Goal: Check status: Check status

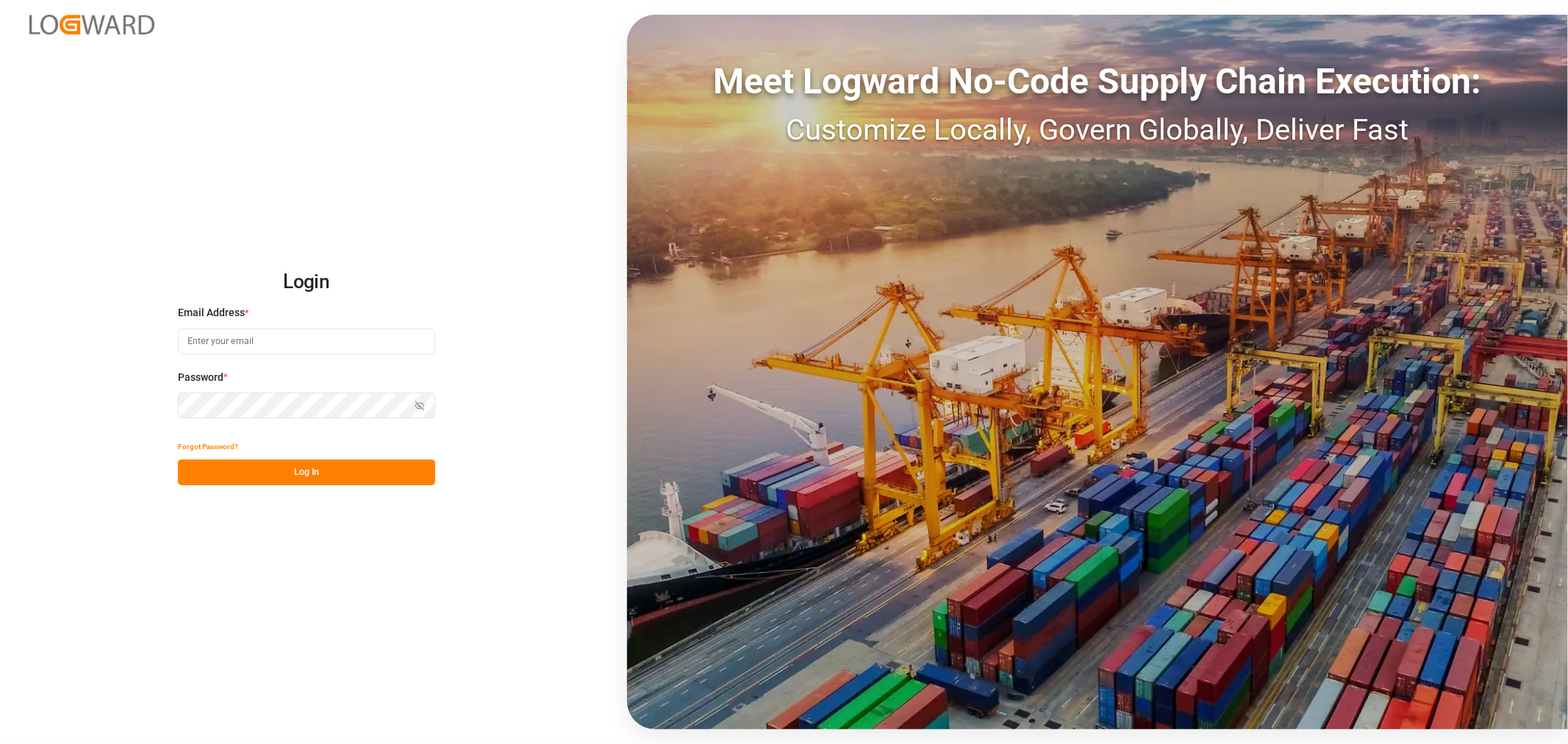
type input "[EMAIL_ADDRESS][DOMAIN_NAME]"
click at [294, 467] on button "Log In" at bounding box center [306, 473] width 257 height 26
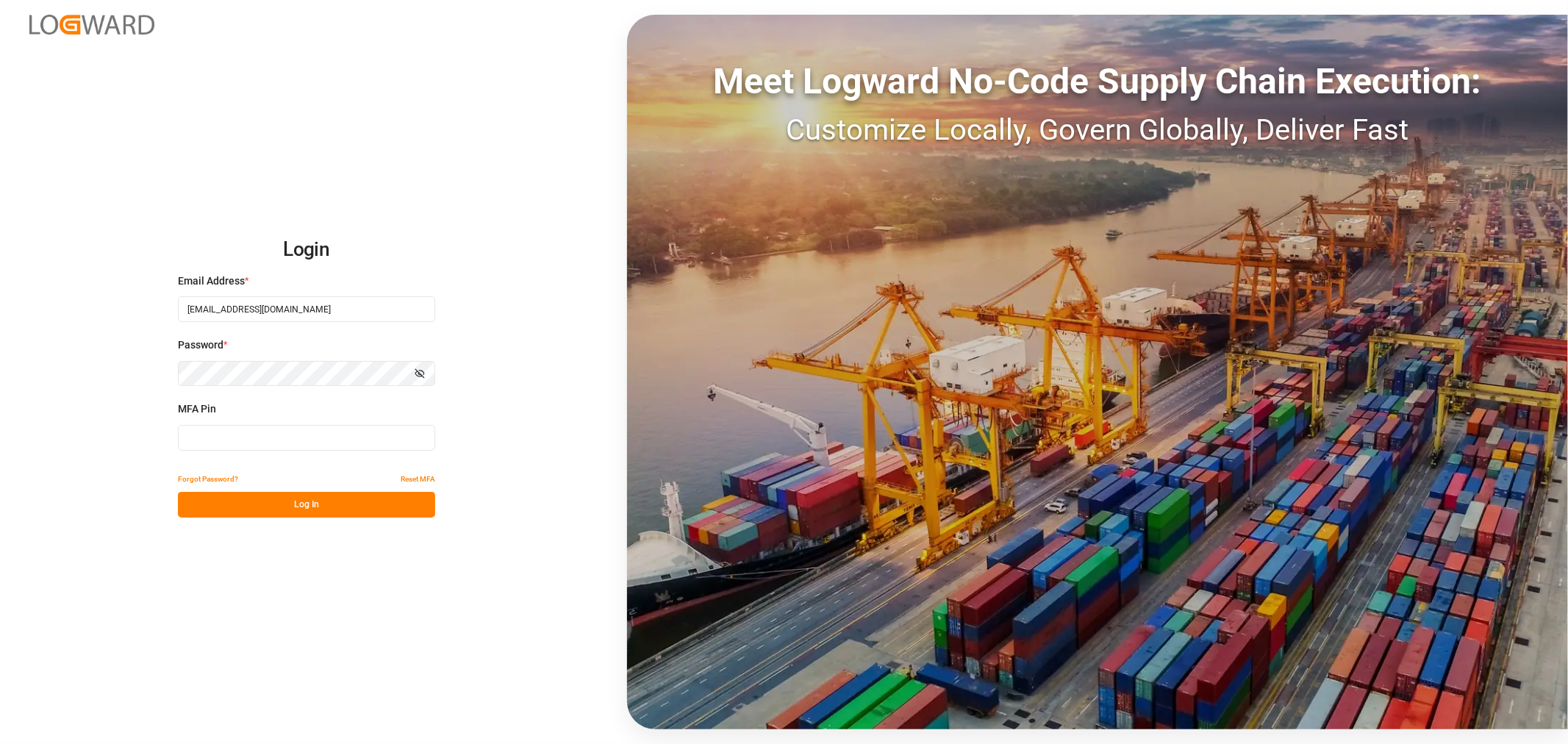
click at [304, 435] on input at bounding box center [306, 438] width 257 height 26
type input "262793"
click at [288, 499] on button "Log In" at bounding box center [306, 505] width 257 height 26
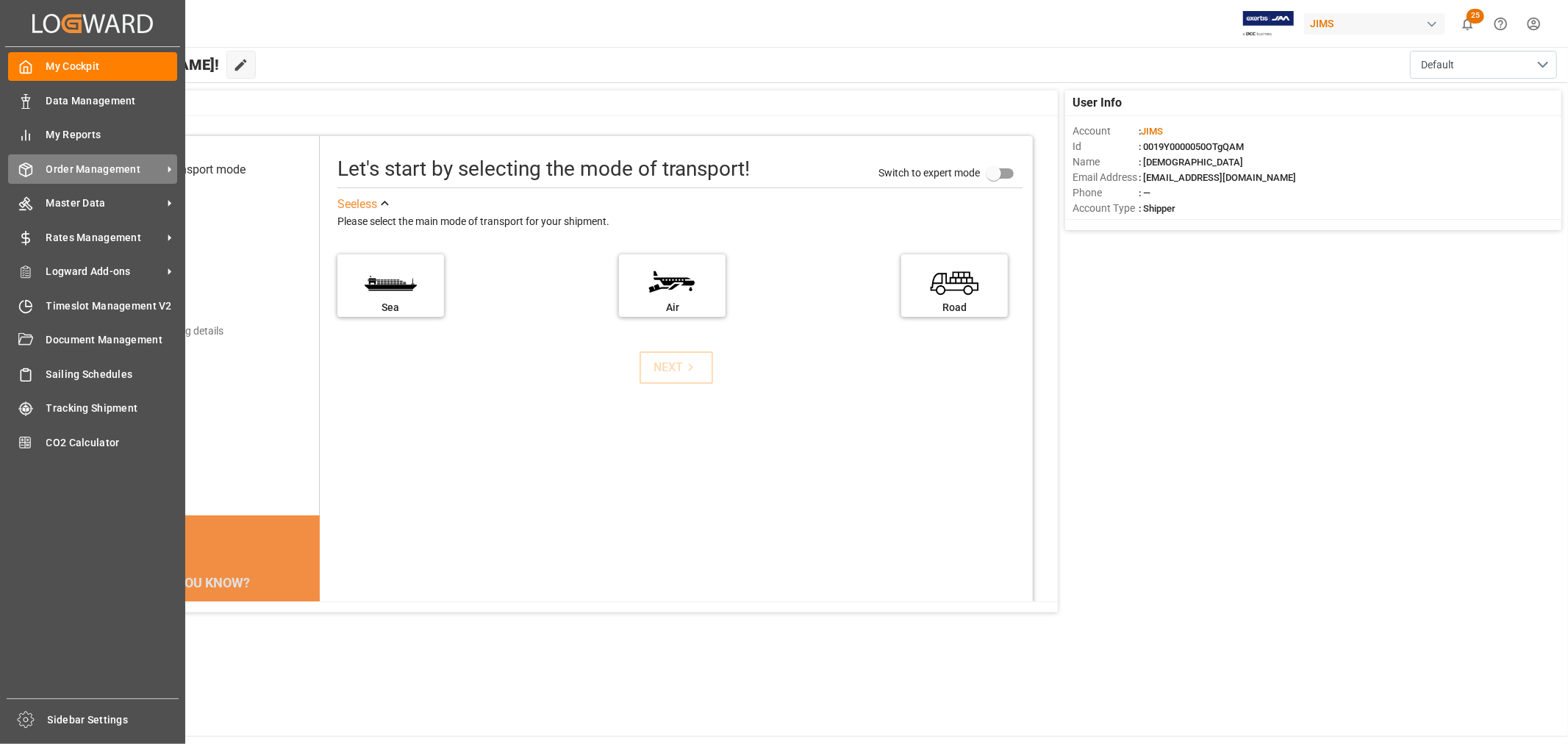
click at [85, 167] on span "Order Management" at bounding box center [104, 169] width 117 height 15
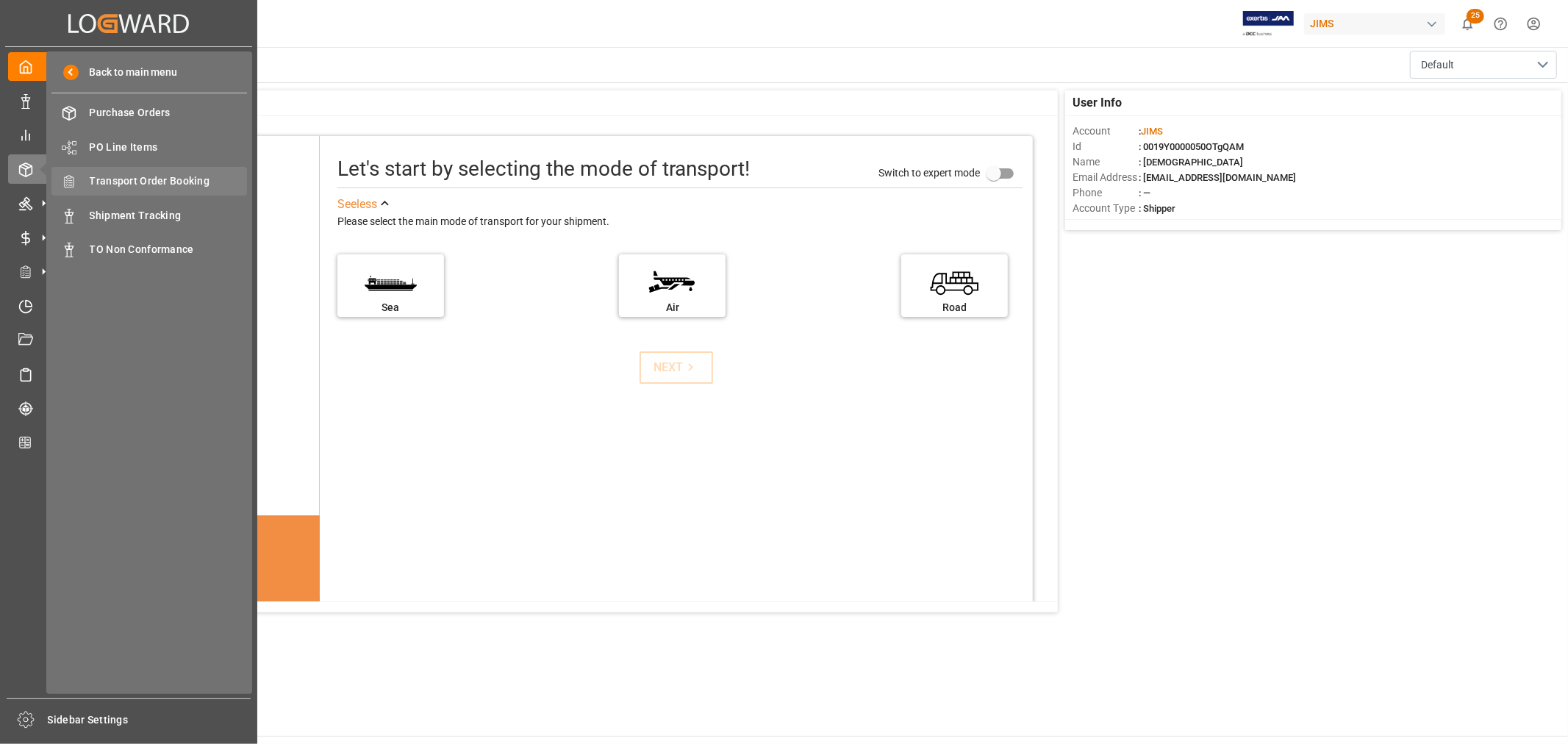
click at [182, 186] on span "Transport Order Booking" at bounding box center [168, 181] width 158 height 15
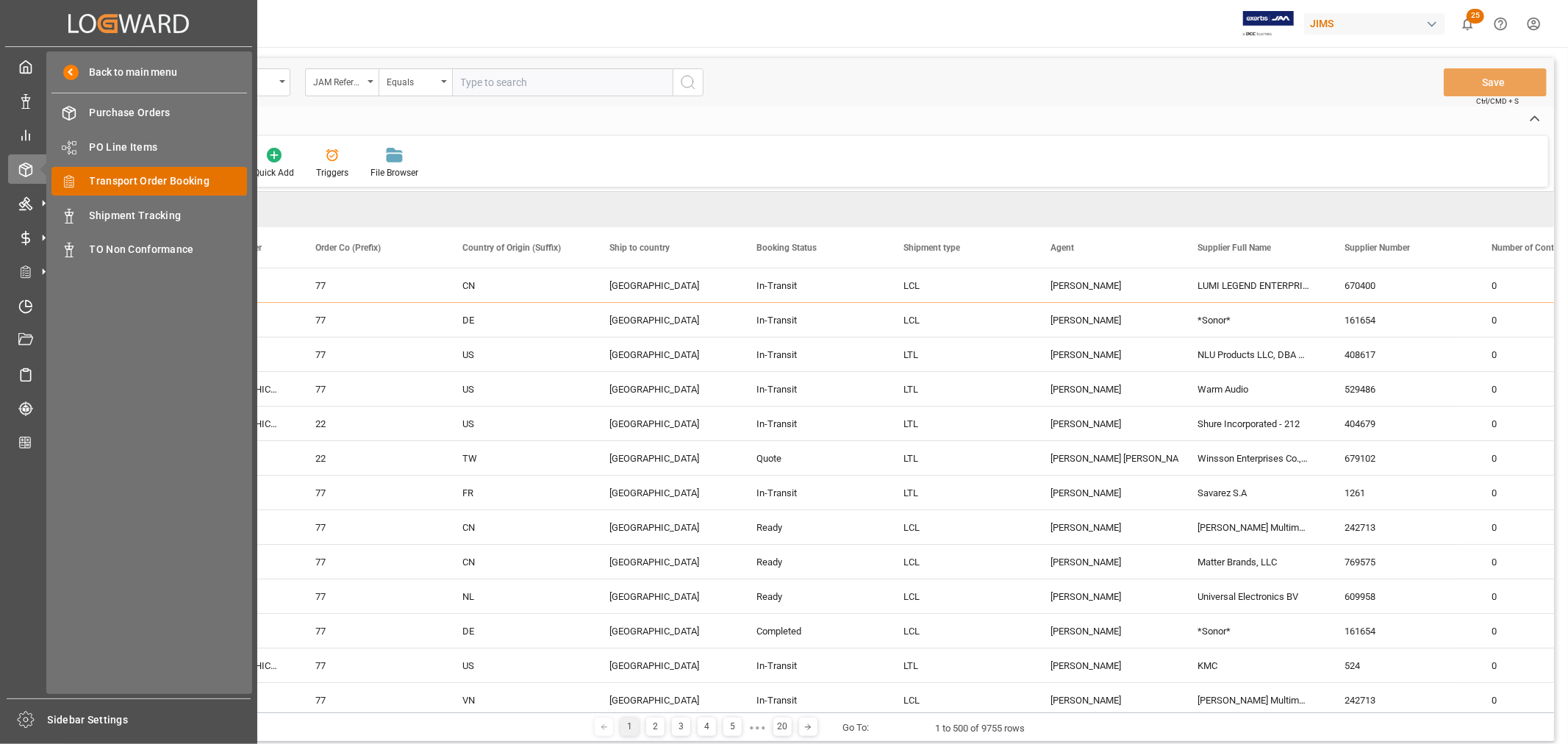
click at [113, 181] on span "Transport Order Booking" at bounding box center [168, 181] width 158 height 15
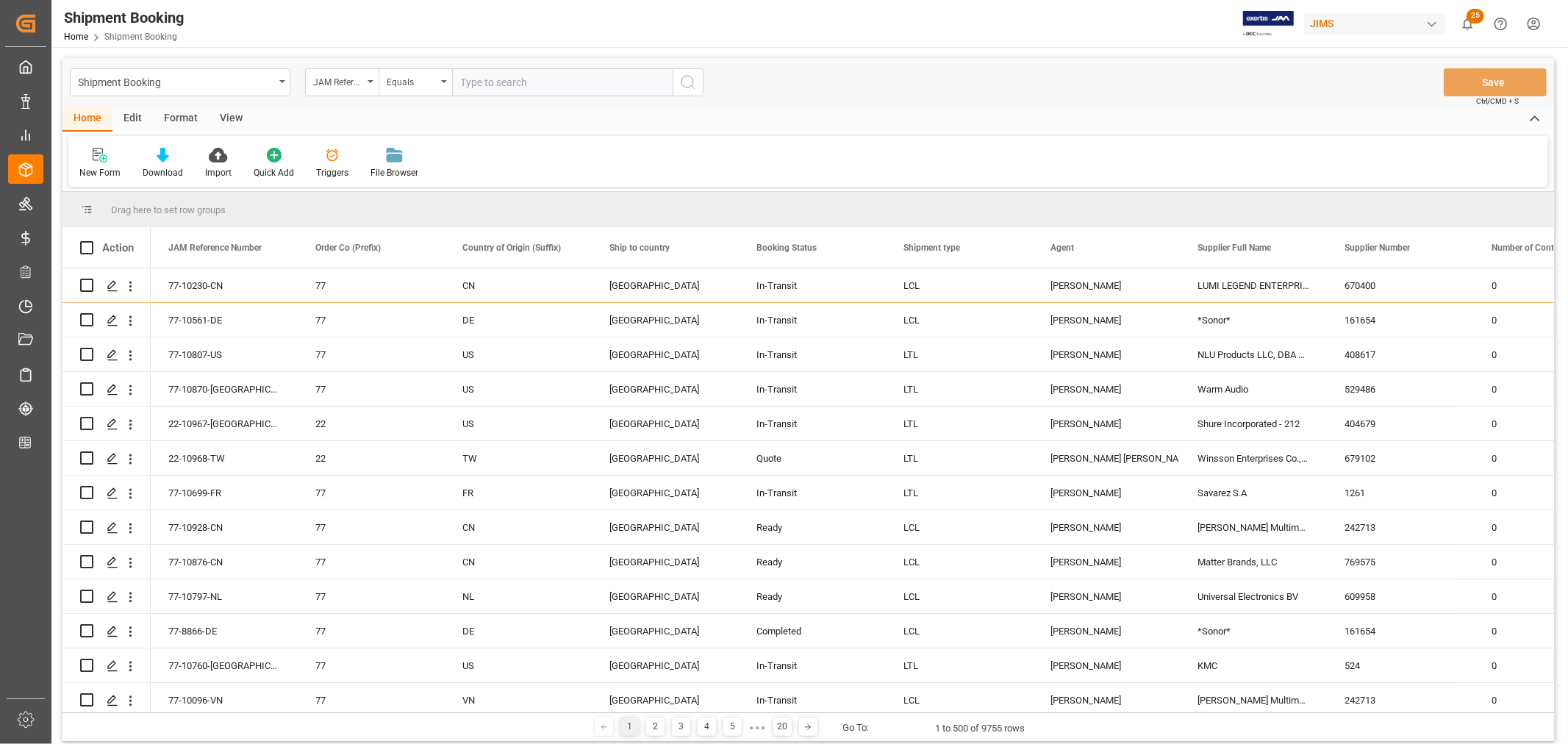
click at [492, 89] on input "text" at bounding box center [562, 83] width 220 height 28
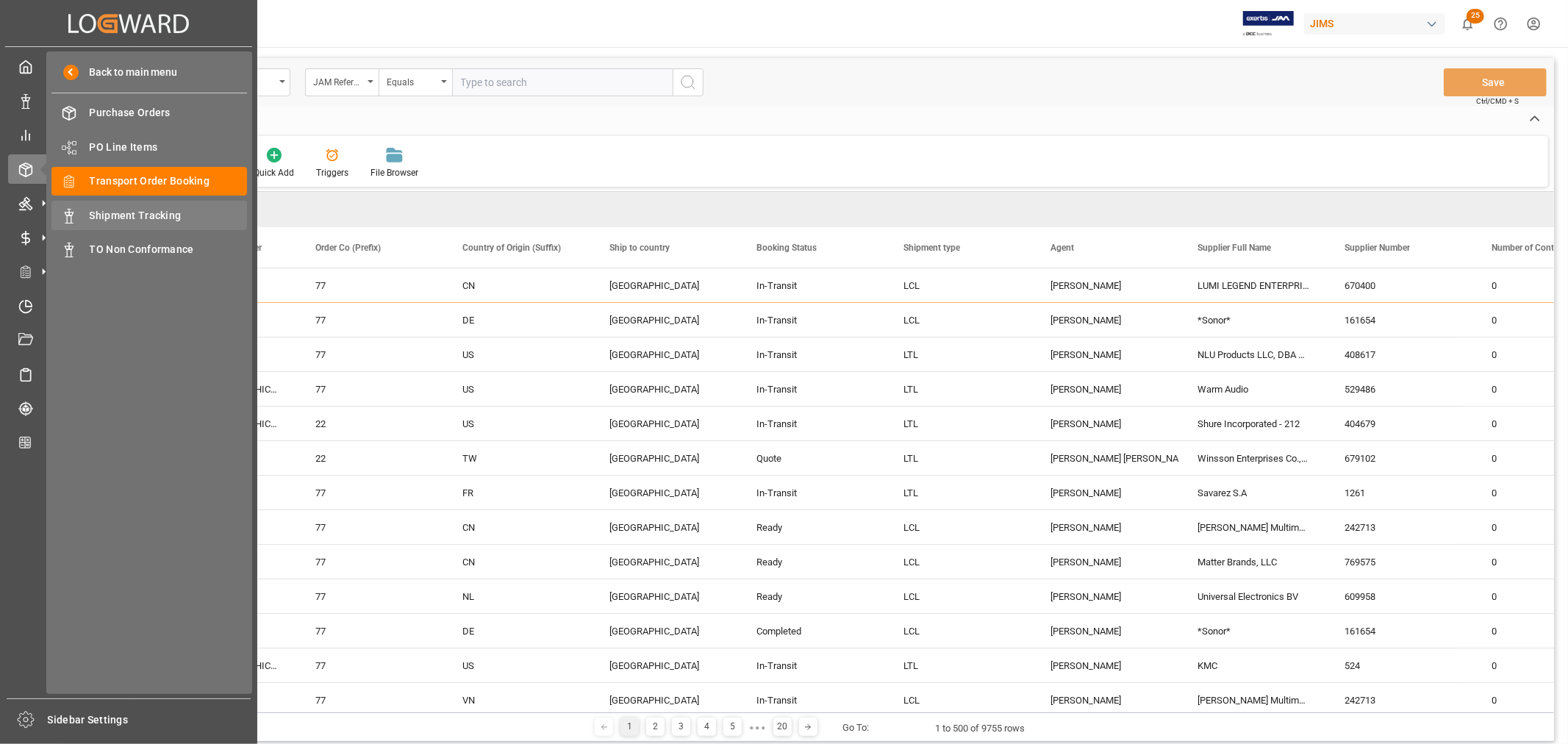
click at [140, 218] on span "Shipment Tracking" at bounding box center [168, 215] width 158 height 15
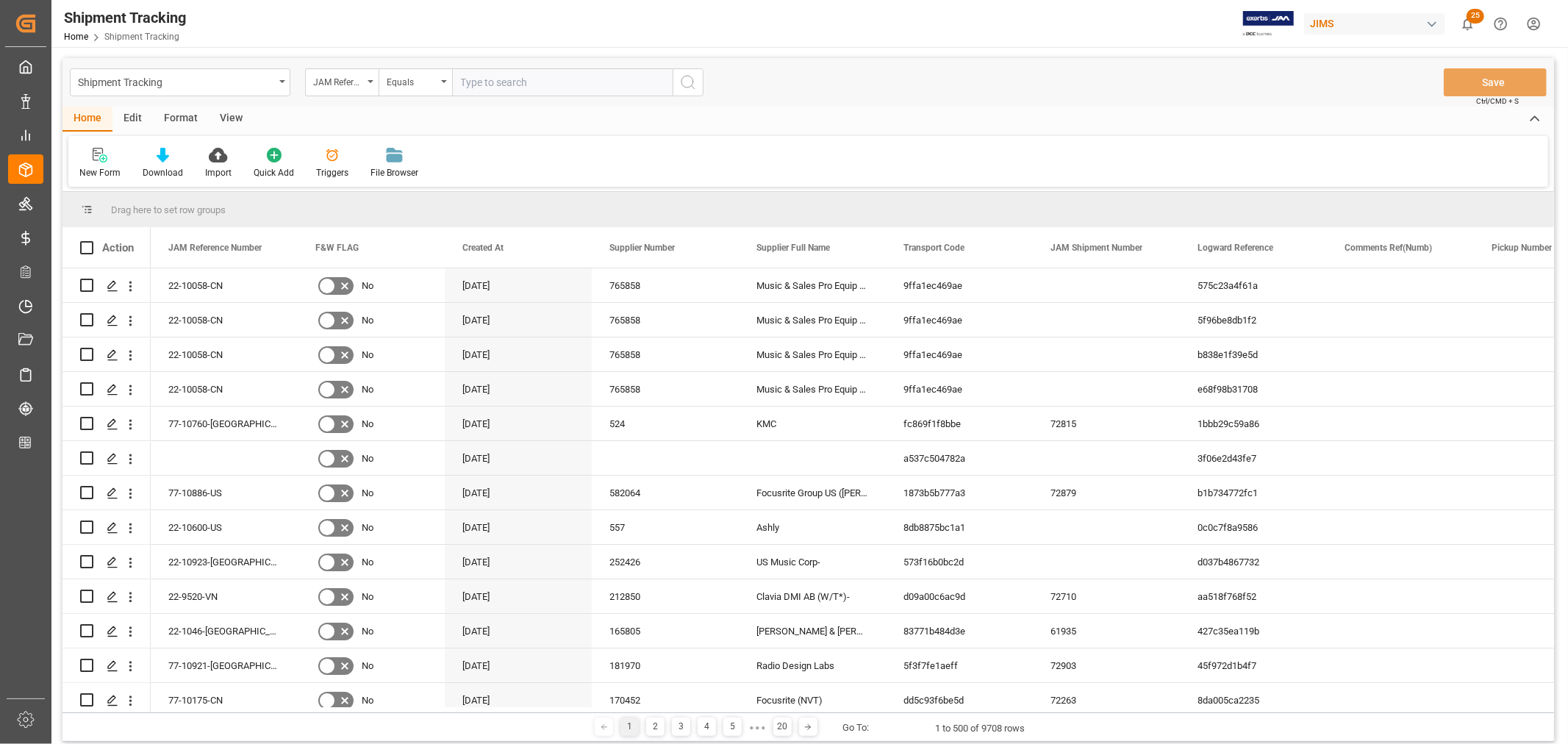
click at [520, 80] on input "text" at bounding box center [562, 83] width 220 height 28
paste input "22-9997-DE"
type input "22-9997-DE"
click at [685, 82] on icon "search button" at bounding box center [688, 83] width 18 height 18
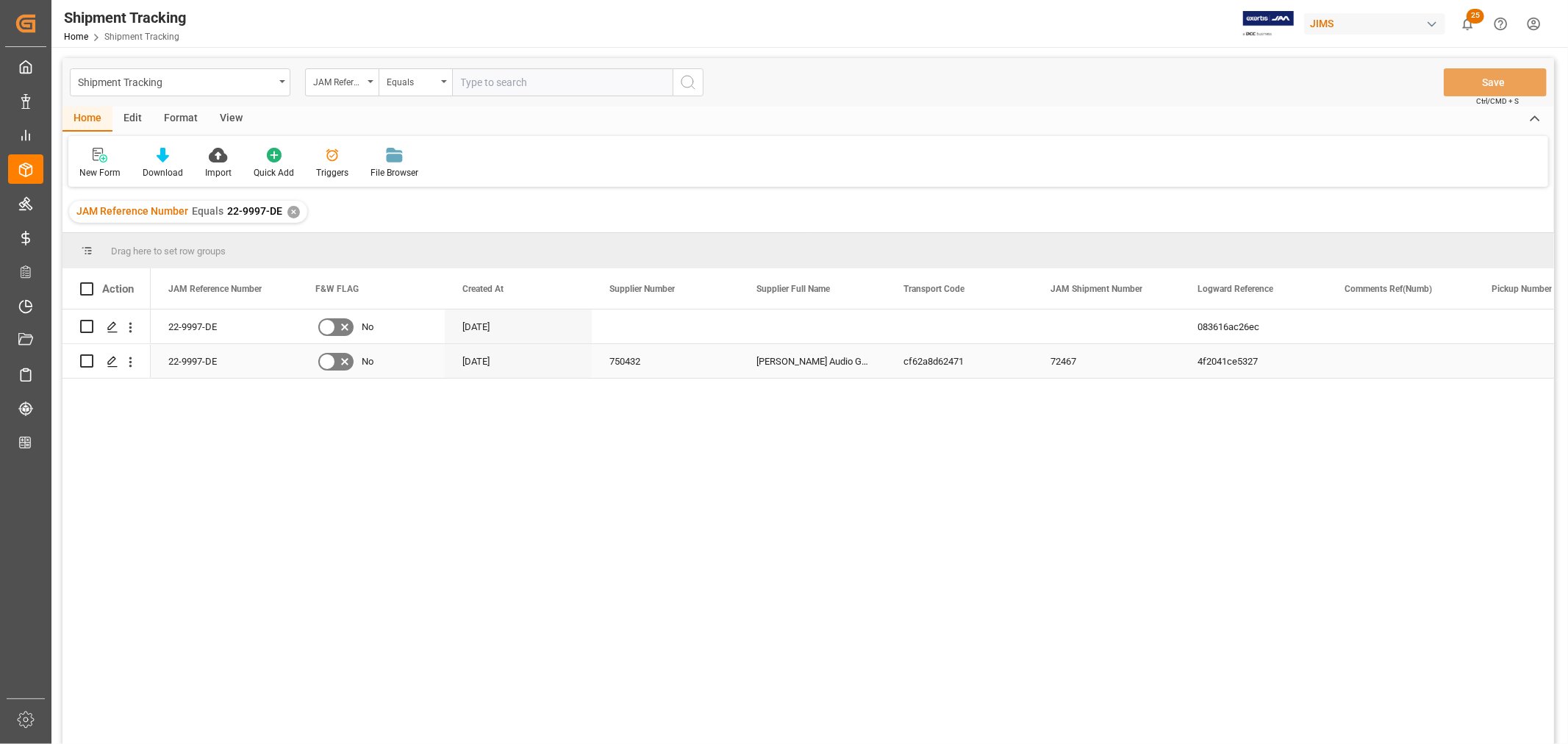
click at [1213, 373] on div "4f2041ce5327" at bounding box center [1254, 361] width 148 height 34
click at [507, 84] on input "text" at bounding box center [562, 83] width 220 height 28
paste input "22-9893-[GEOGRAPHIC_DATA]"
type input "22-9893-[GEOGRAPHIC_DATA]"
click at [293, 213] on div "✕" at bounding box center [293, 212] width 13 height 13
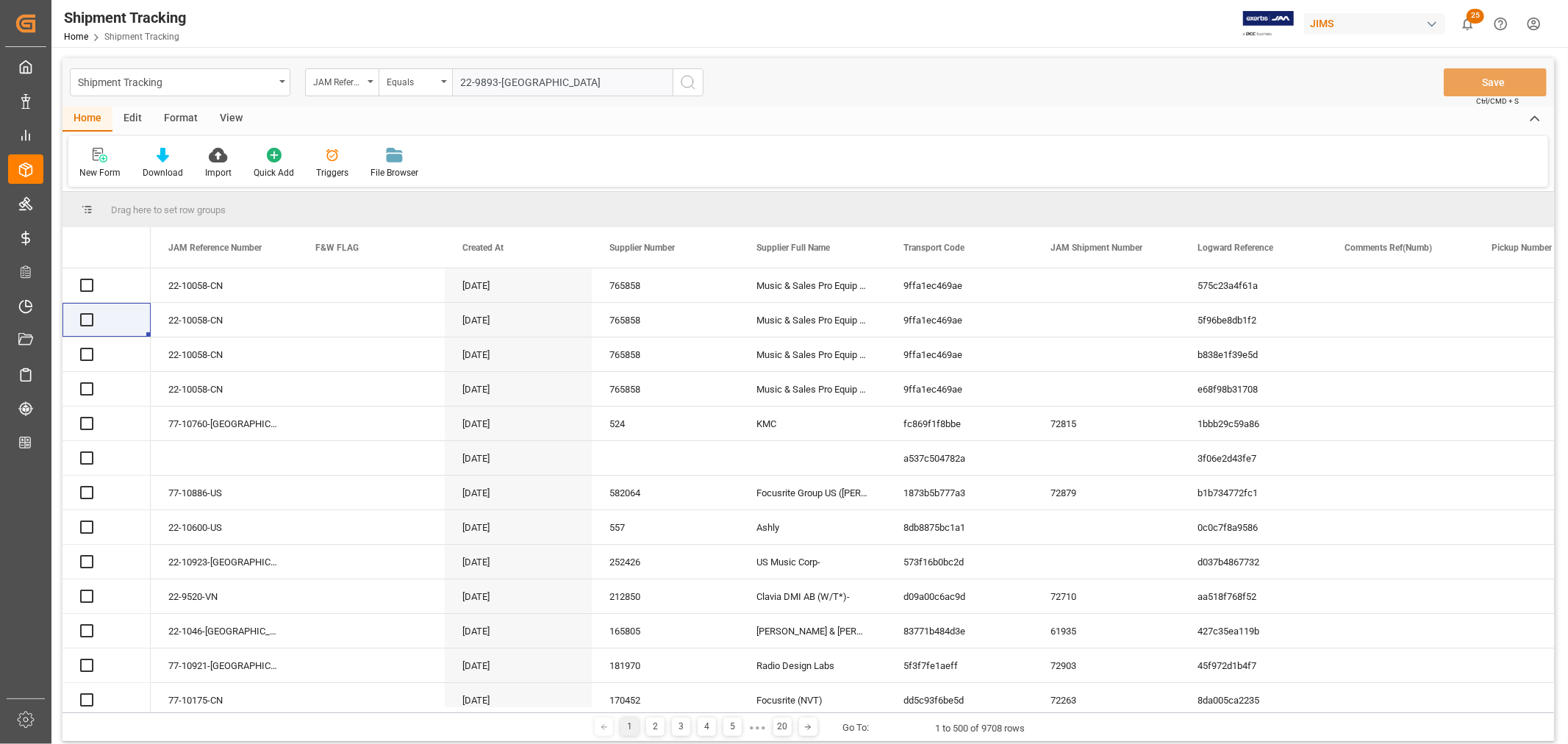
click at [688, 83] on icon "search button" at bounding box center [688, 83] width 18 height 18
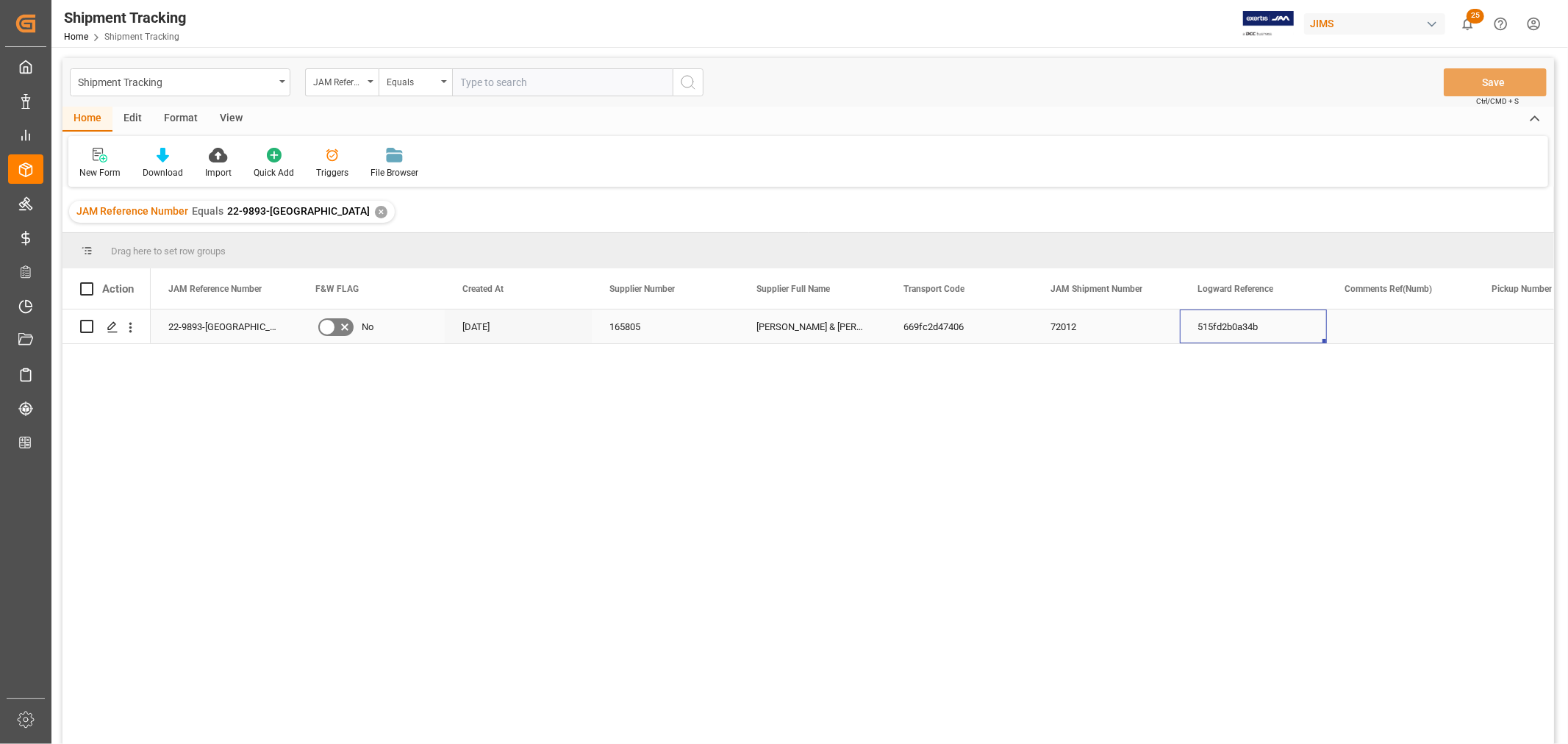
click at [1231, 339] on div "515fd2b0a34b" at bounding box center [1254, 326] width 148 height 34
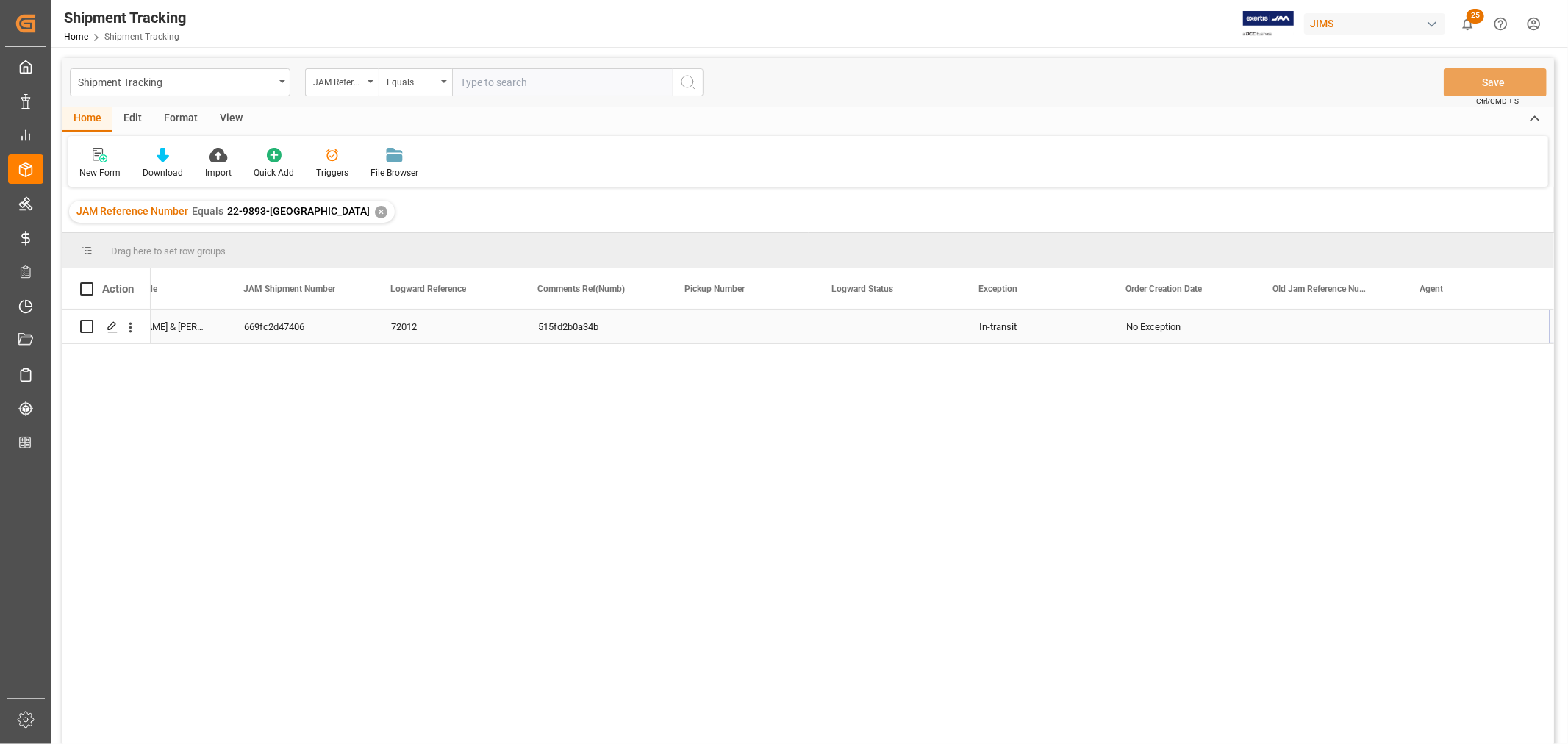
scroll to position [0, 806]
